Goal: Ask a question: Seek information or help from site administrators or community

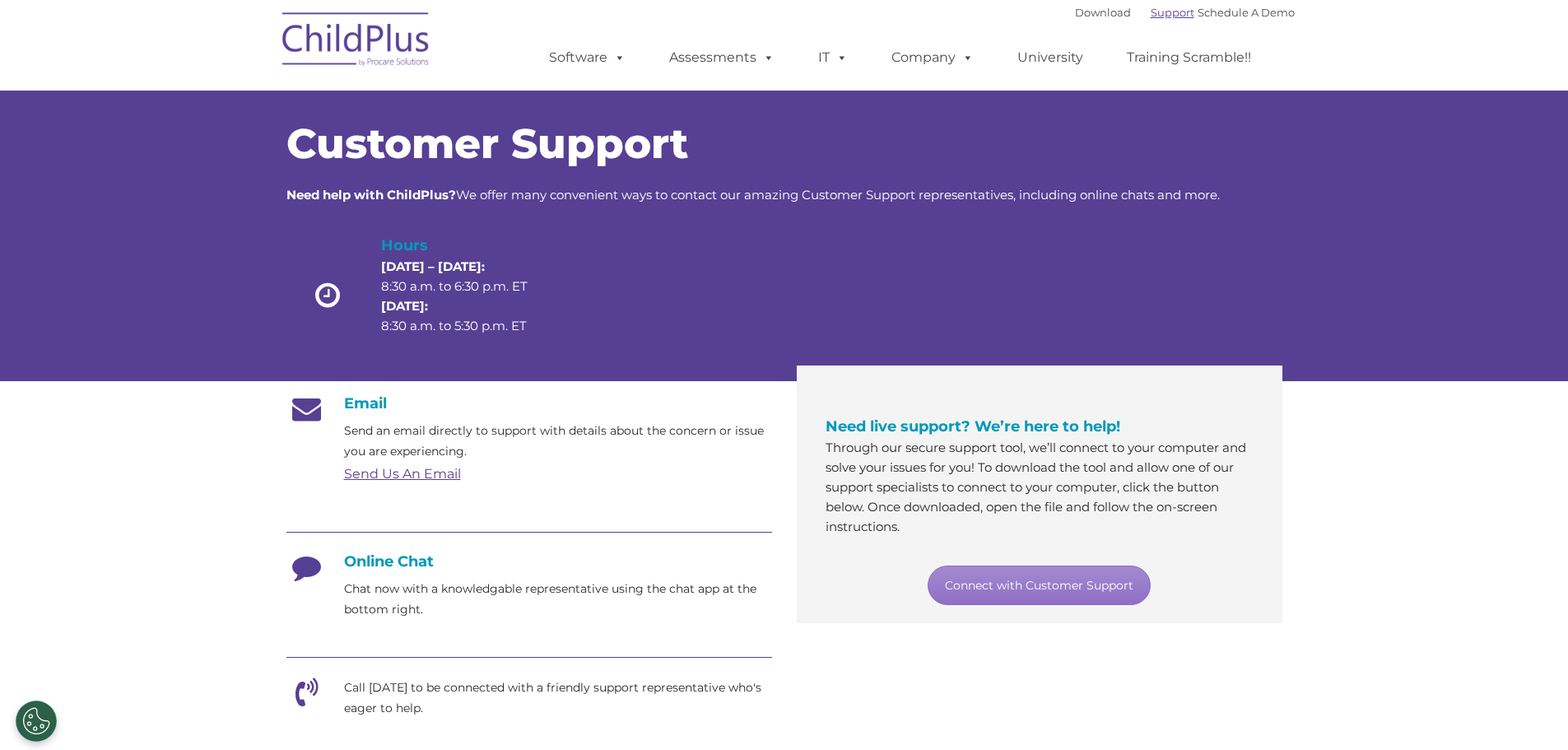
click at [1151, 15] on link "Support" at bounding box center [1172, 12] width 44 height 13
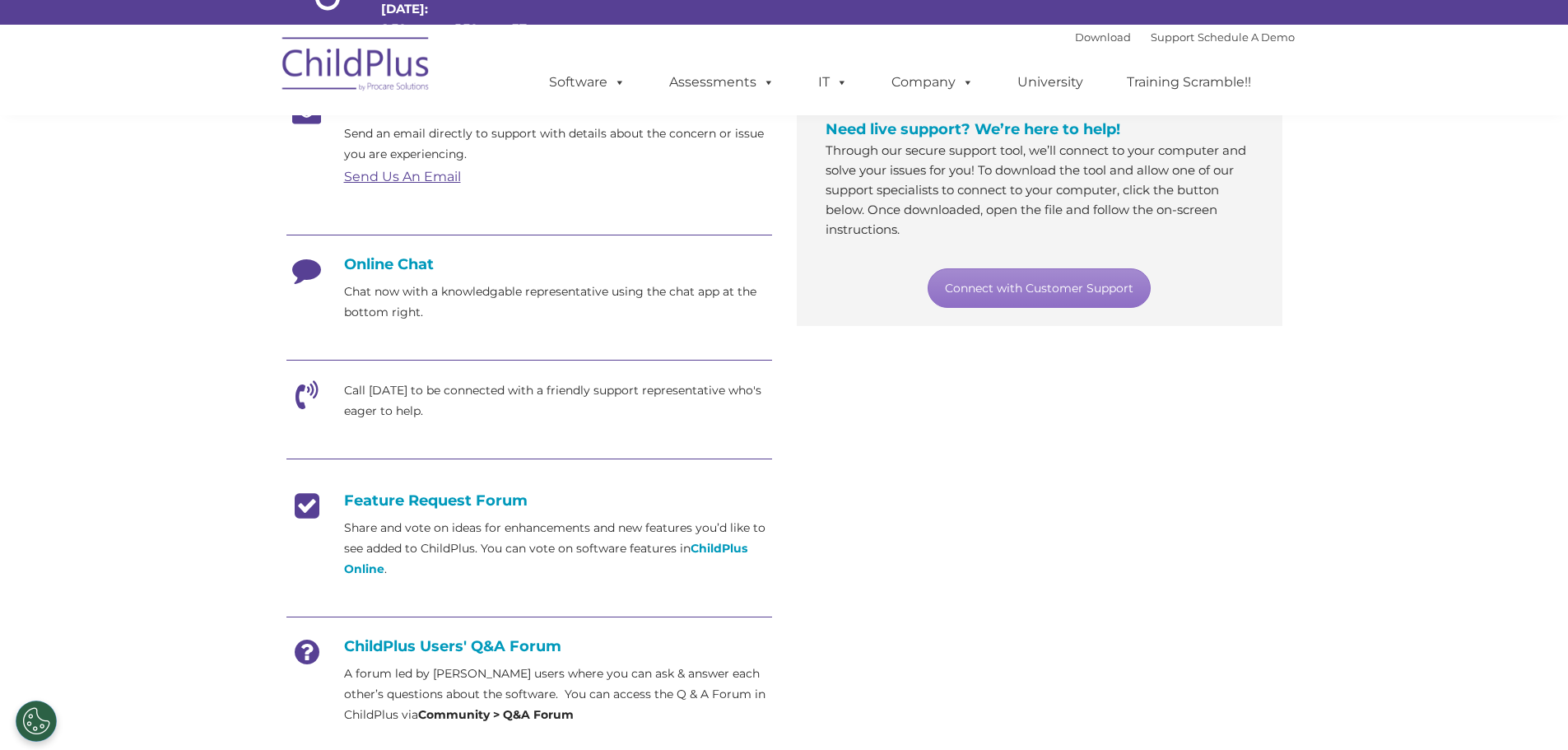
scroll to position [319, 0]
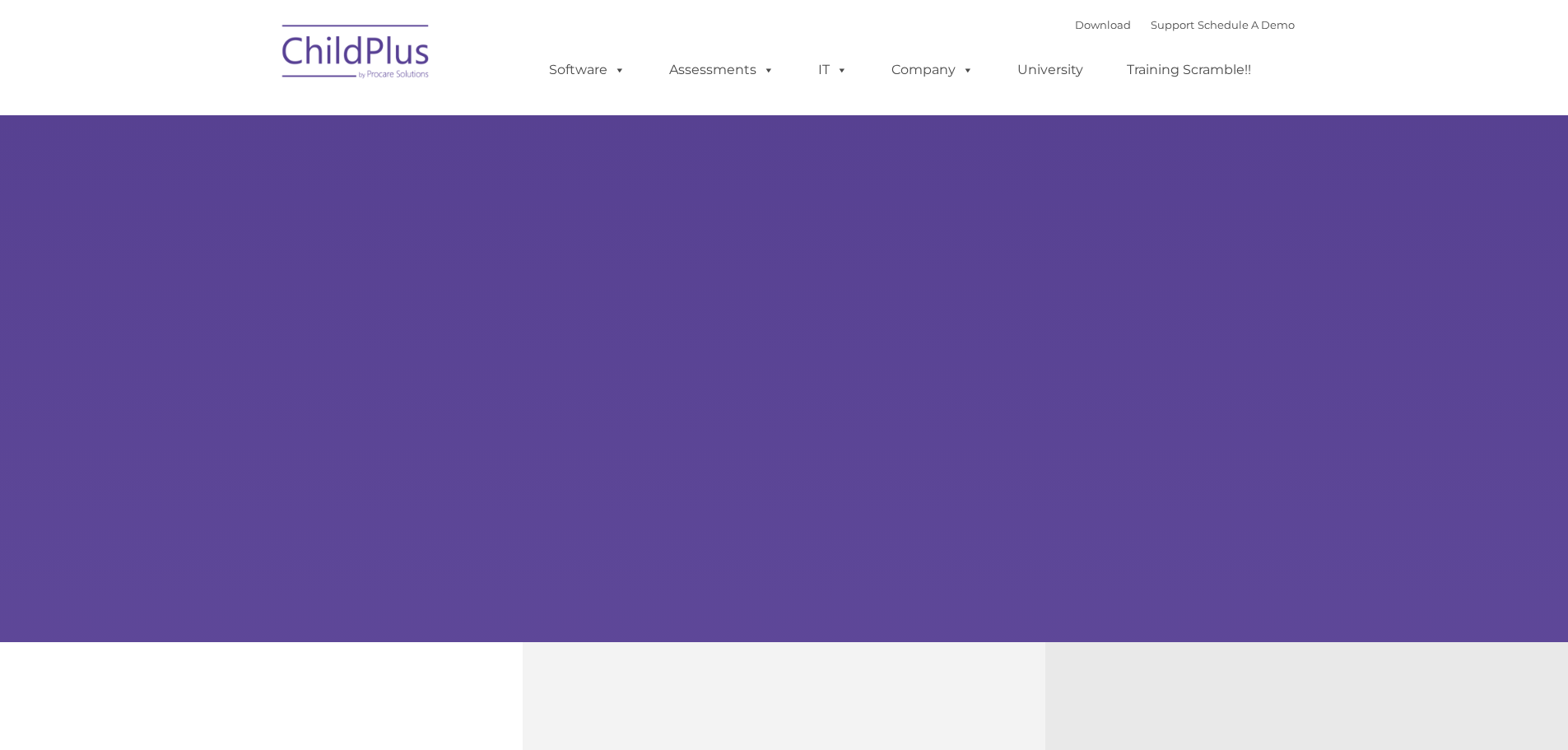
type input ""
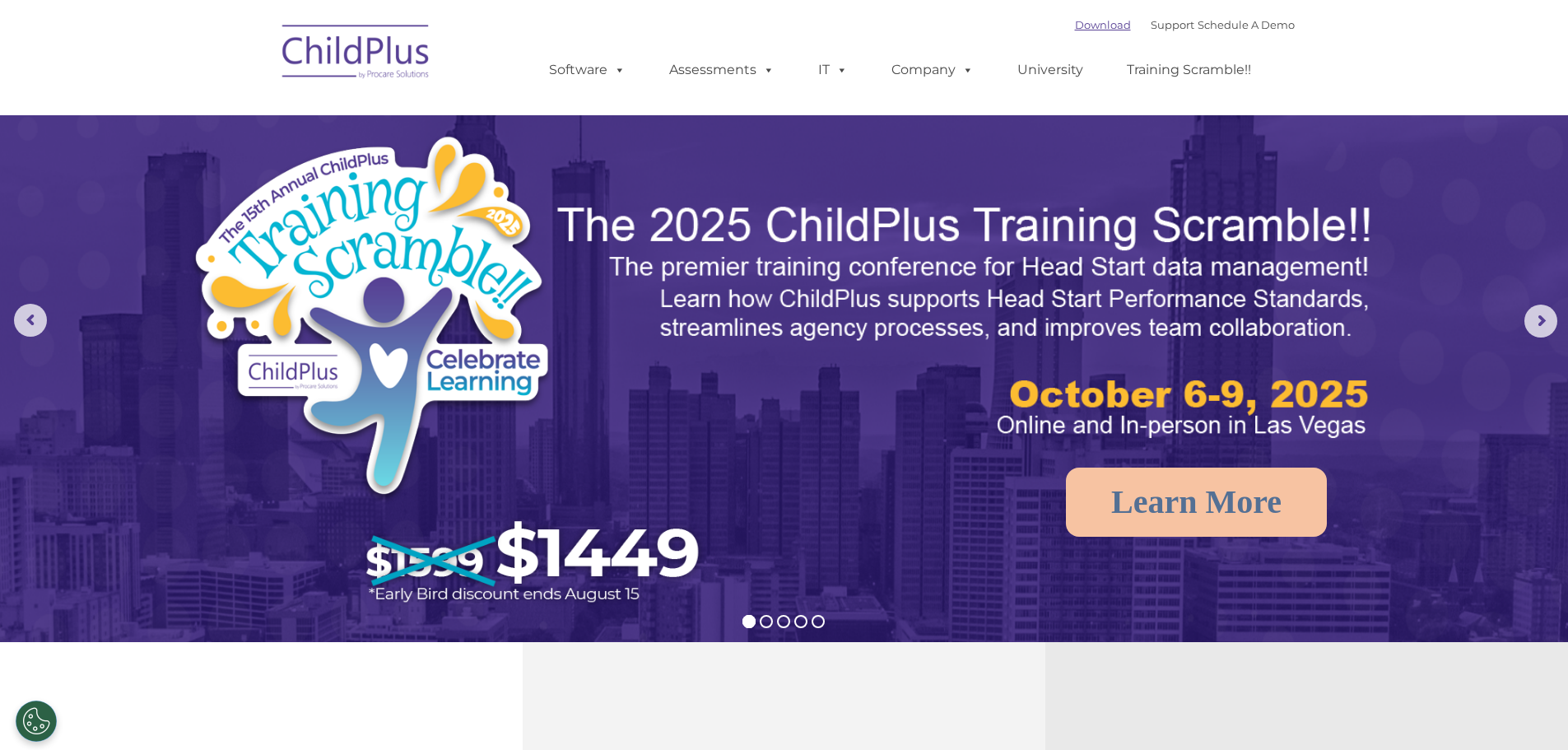
select select "MEDIUM"
click at [1151, 26] on link "Support" at bounding box center [1172, 24] width 44 height 13
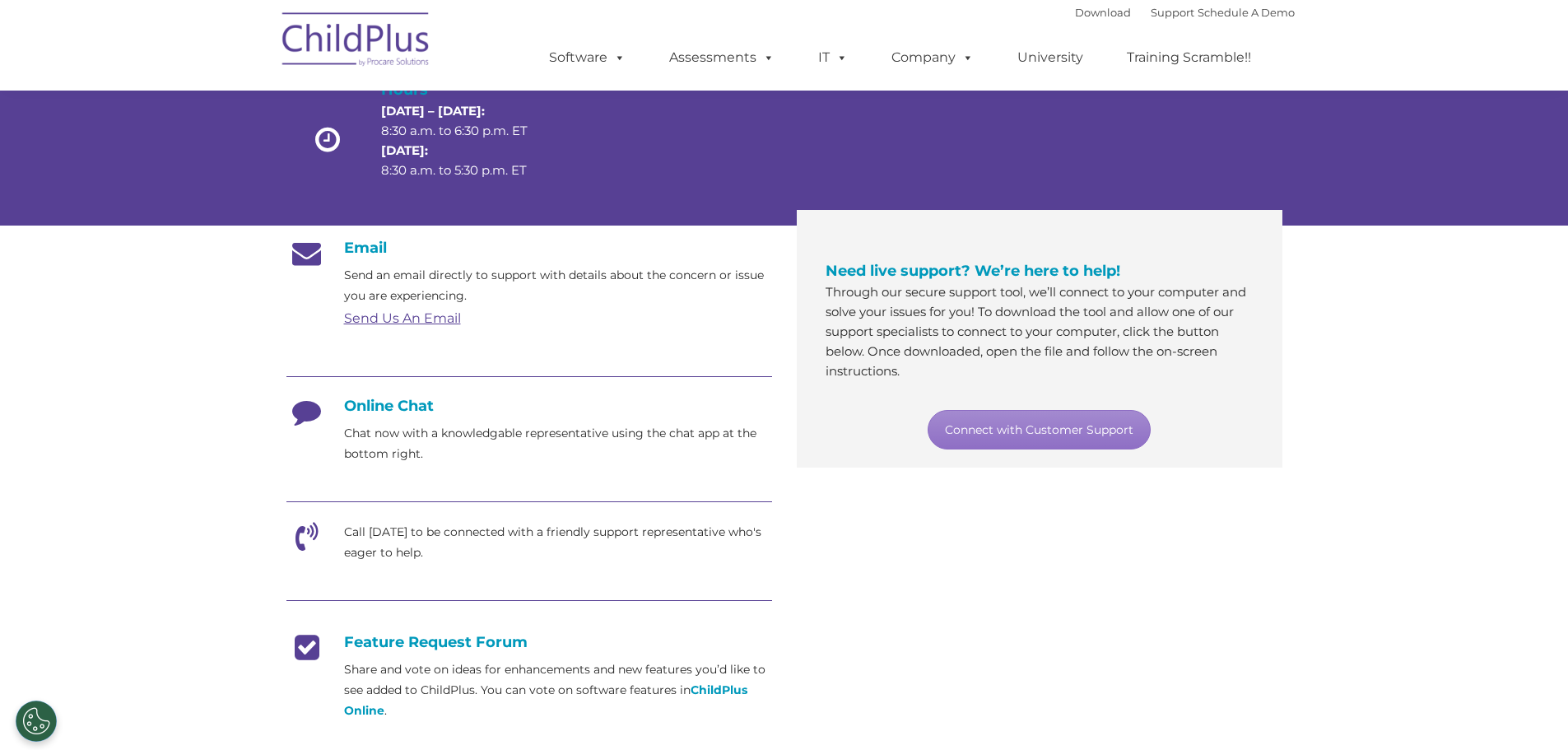
scroll to position [164, 0]
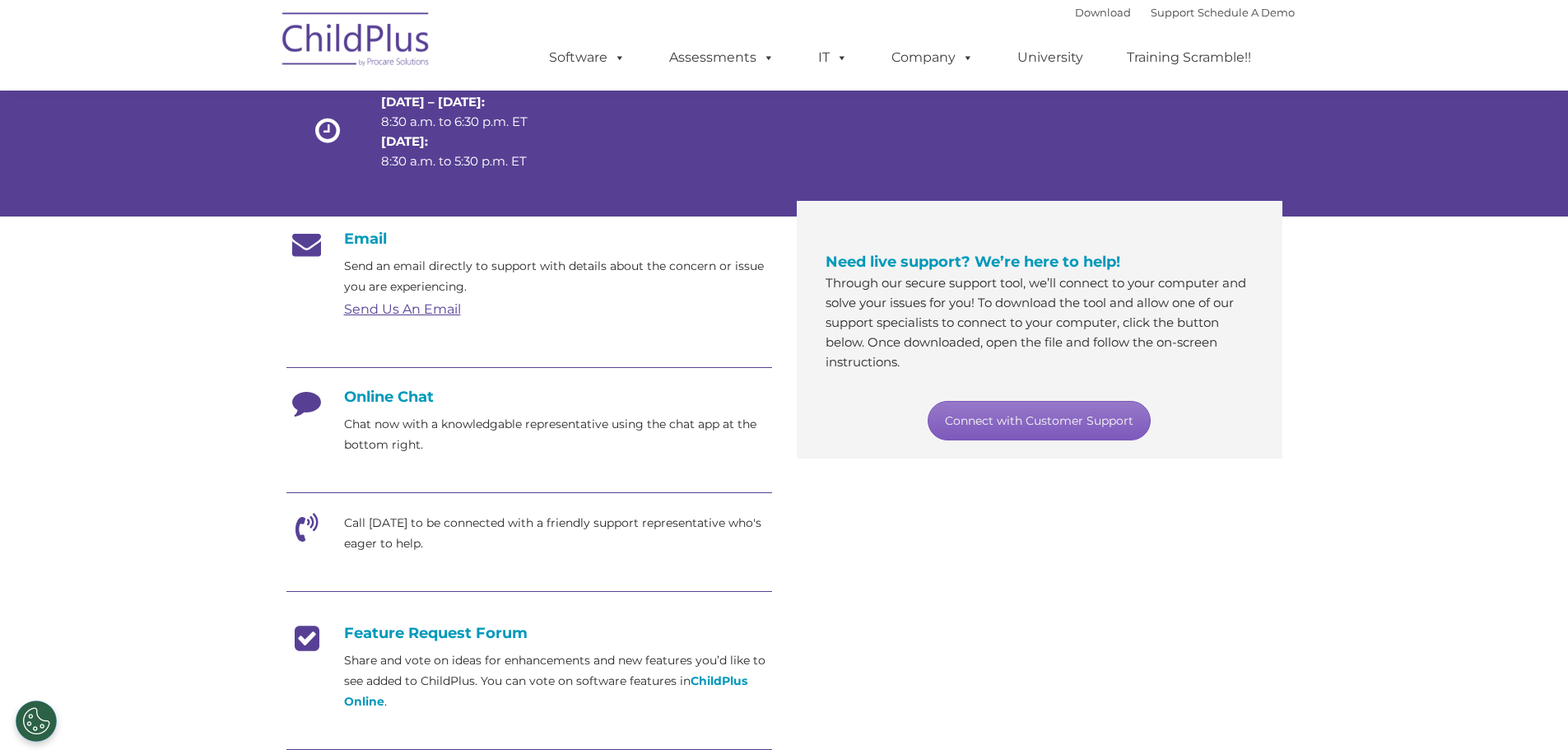
drag, startPoint x: 1058, startPoint y: 414, endPoint x: 1061, endPoint y: 404, distance: 10.4
click at [1058, 413] on link "Connect with Customer Support" at bounding box center [1039, 421] width 223 height 39
